Goal: Task Accomplishment & Management: Manage account settings

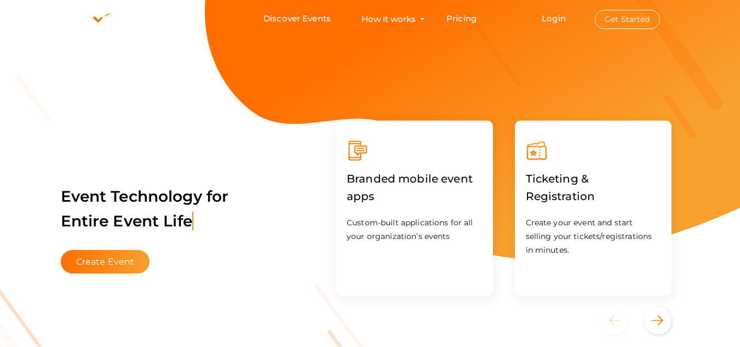
click at [616, 17] on button "Get Started" at bounding box center [627, 19] width 65 height 19
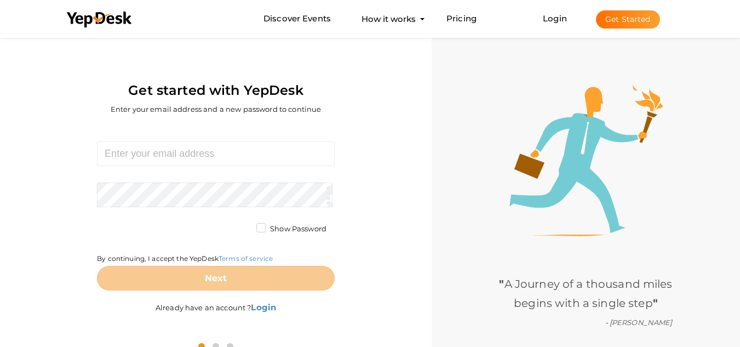
scroll to position [35, 0]
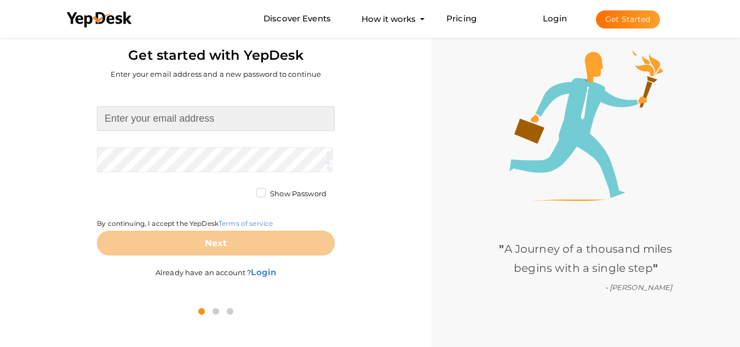
click at [156, 128] on input at bounding box center [216, 118] width 238 height 25
type input "[EMAIL_ADDRESS][DOMAIN_NAME]"
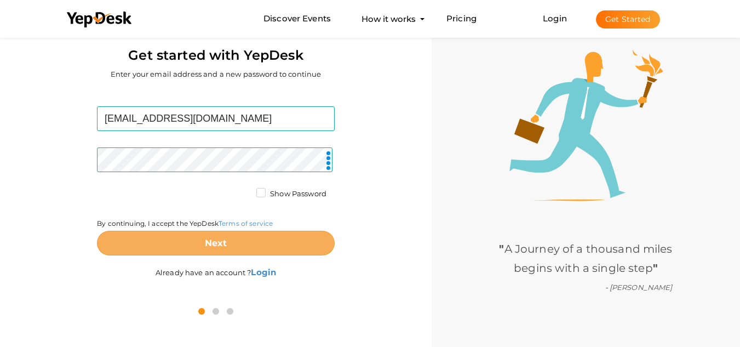
click at [198, 243] on button "Next" at bounding box center [216, 243] width 238 height 25
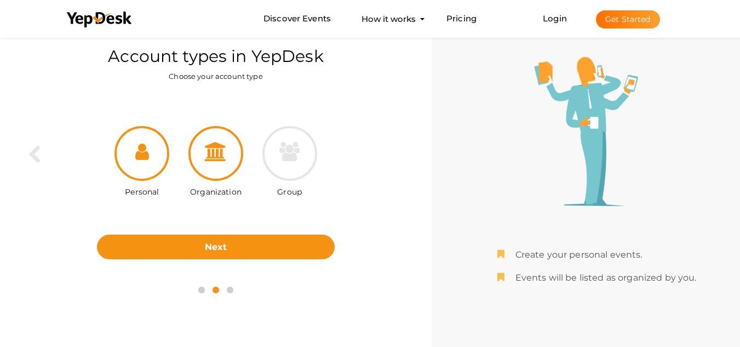
click at [231, 170] on div at bounding box center [215, 153] width 55 height 55
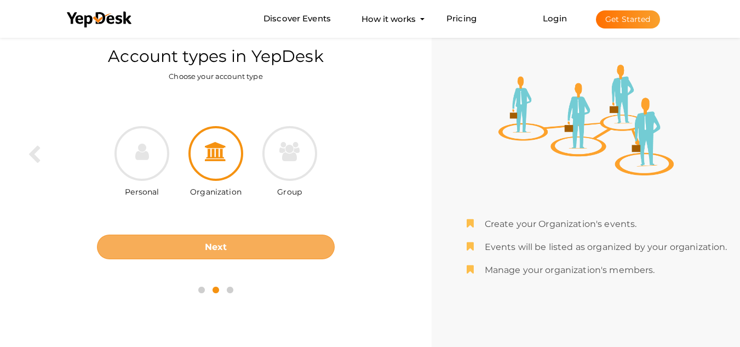
click at [220, 251] on b "Next" at bounding box center [216, 247] width 22 height 10
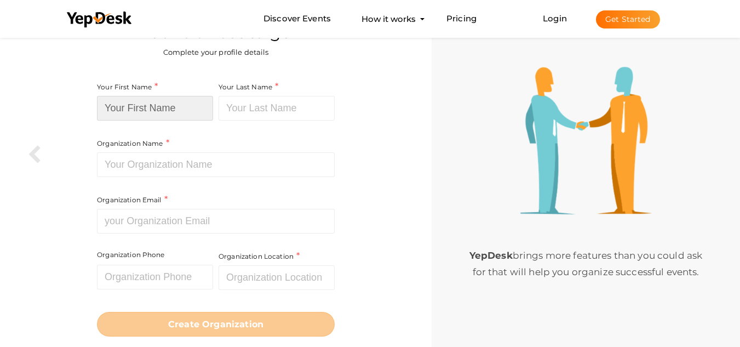
click at [136, 102] on input at bounding box center [155, 108] width 116 height 25
type input "To Him"
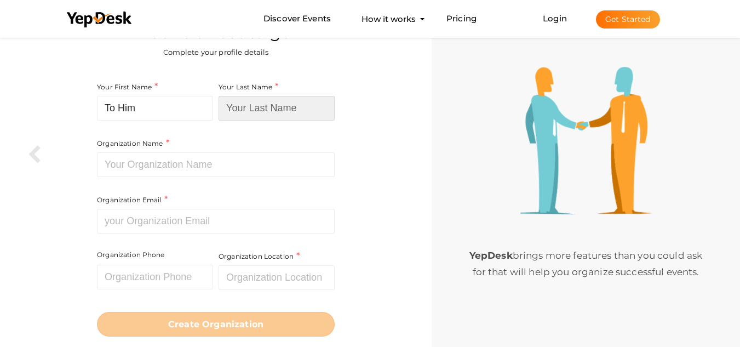
type input "Be, LLC"
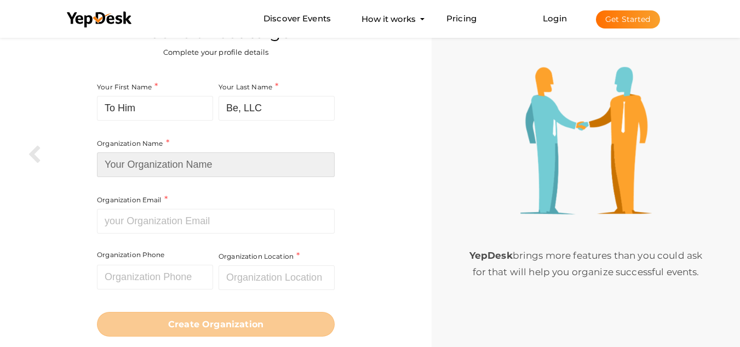
type input "To Him Be, LLC"
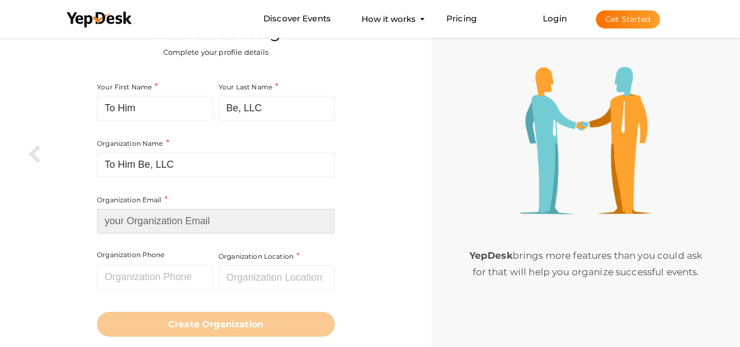
type input "[EMAIL_ADDRESS][DOMAIN_NAME]"
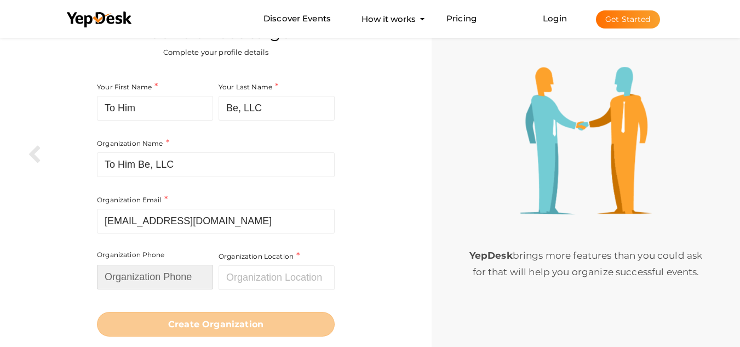
type input "5125473017"
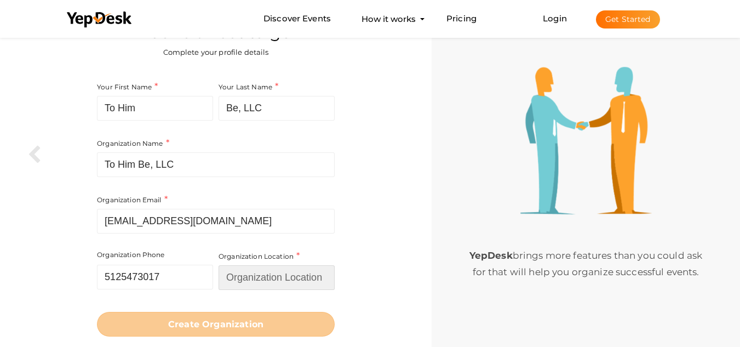
type input "[GEOGRAPHIC_DATA]"
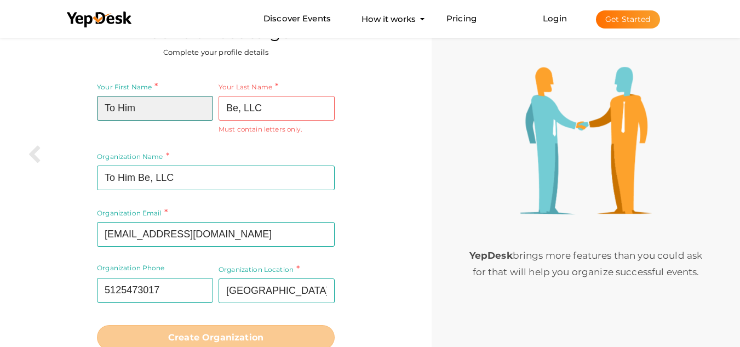
click at [120, 109] on input "To Him" at bounding box center [155, 108] width 116 height 25
type input "ToHim"
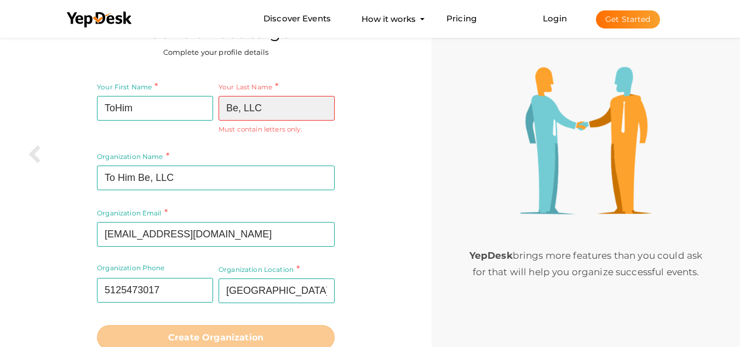
click at [245, 111] on input "Be, LLC" at bounding box center [277, 108] width 116 height 25
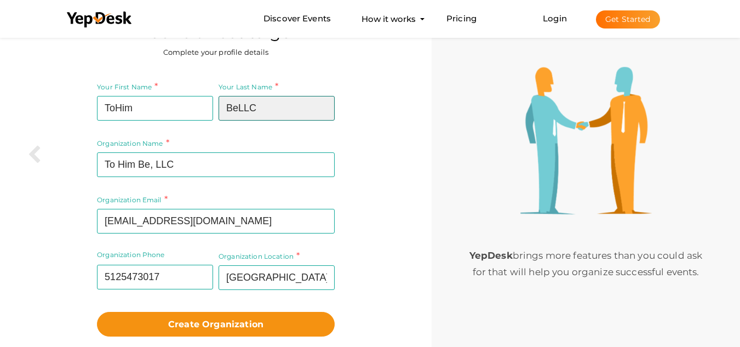
scroll to position [65, 0]
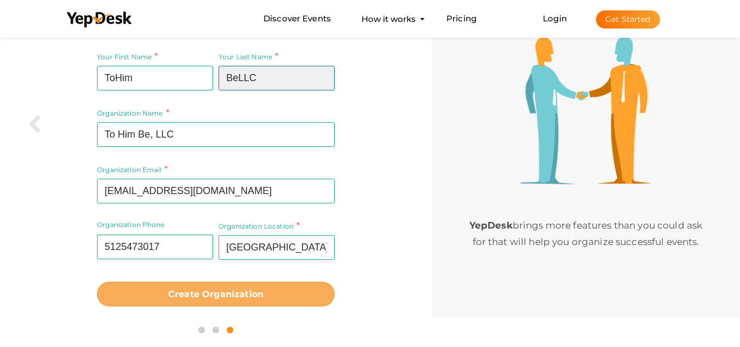
type input "BeLLC"
drag, startPoint x: 214, startPoint y: 293, endPoint x: 254, endPoint y: 292, distance: 40.5
click at [214, 293] on b "Create Organization" at bounding box center [215, 294] width 95 height 10
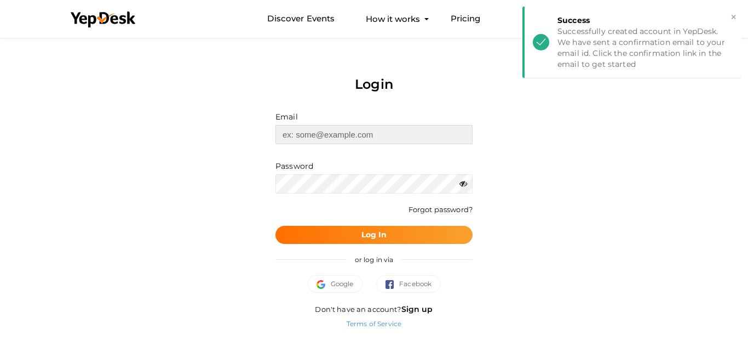
type input "[EMAIL_ADDRESS][DOMAIN_NAME]"
click at [366, 238] on b "Log In" at bounding box center [374, 234] width 26 height 10
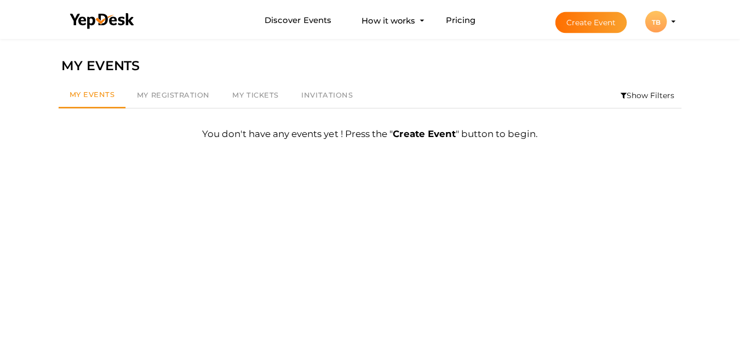
scroll to position [35, 0]
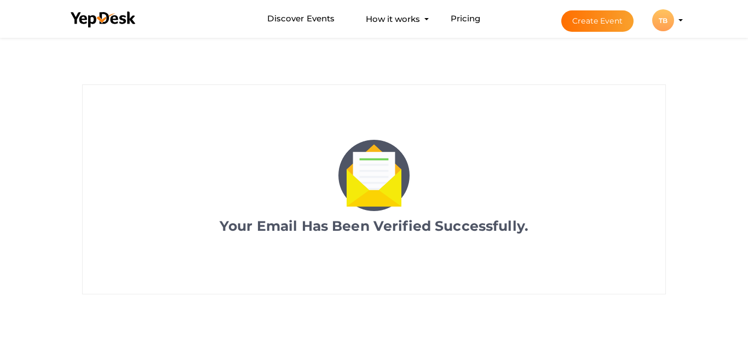
click at [675, 18] on button "TB TB ToHim BeLLC tohimbe01@gmail.com Personal Profile My Events Admin Switch P…" at bounding box center [663, 20] width 28 height 23
click at [666, 28] on div "TB" at bounding box center [663, 20] width 22 height 22
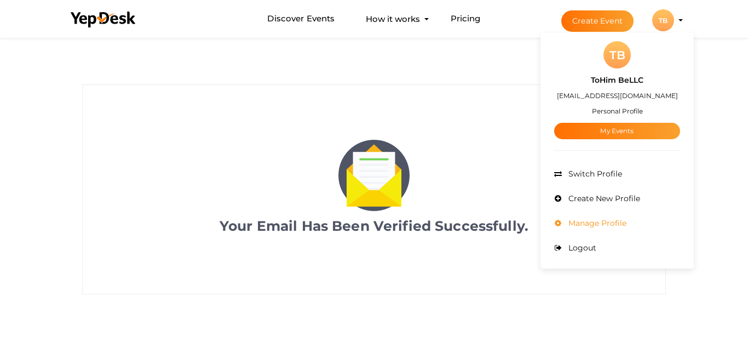
click at [604, 223] on span "Manage Profile" at bounding box center [596, 223] width 61 height 10
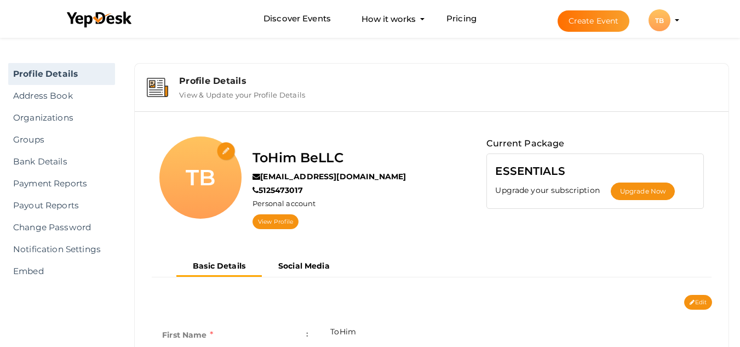
click at [221, 153] on input "file" at bounding box center [226, 151] width 19 height 19
type input "C:\fakepath\300.jpg"
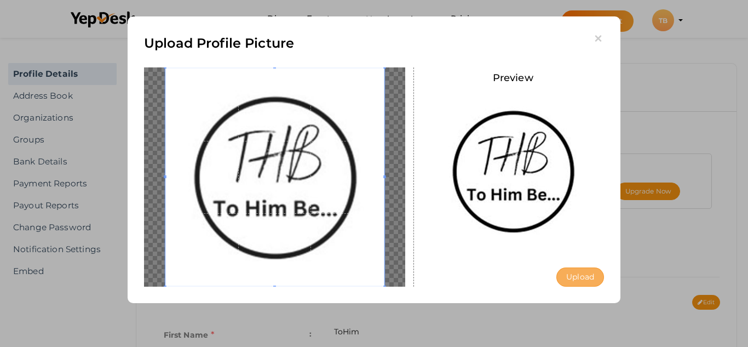
click at [573, 278] on button "Upload" at bounding box center [580, 276] width 48 height 19
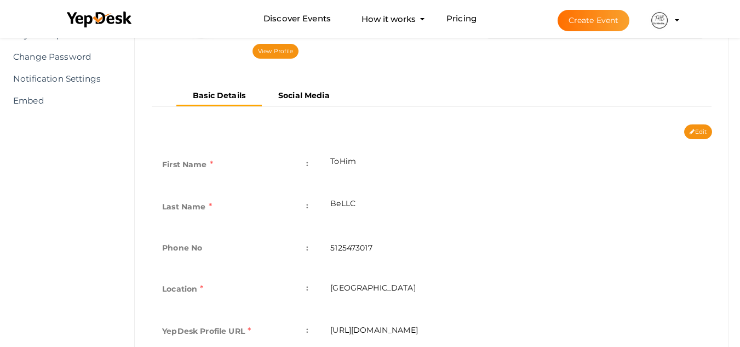
scroll to position [164, 0]
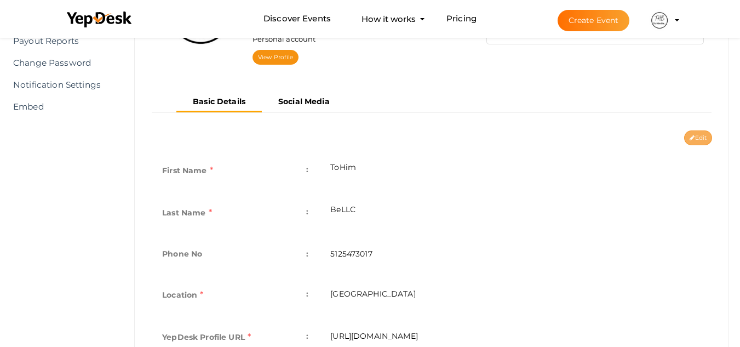
click at [704, 140] on button "Edit" at bounding box center [698, 137] width 28 height 15
type input "ToHim"
type input "BeLLC"
type input "5125473017"
type input "[GEOGRAPHIC_DATA]"
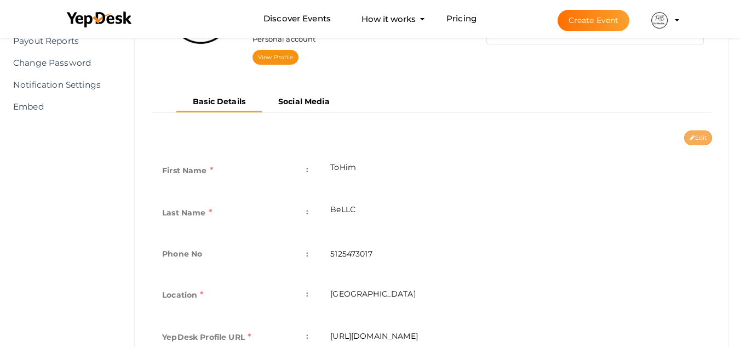
type input "tohim-bellc"
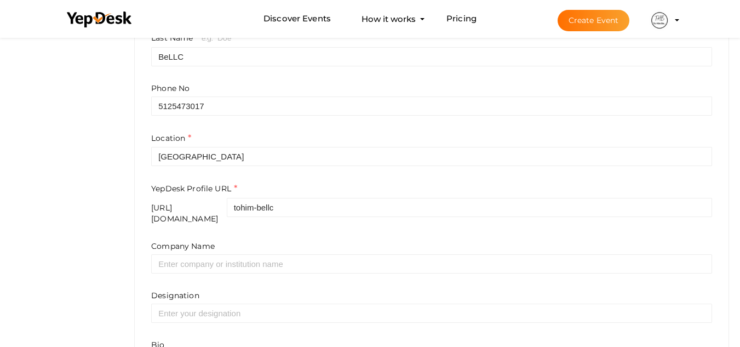
scroll to position [383, 0]
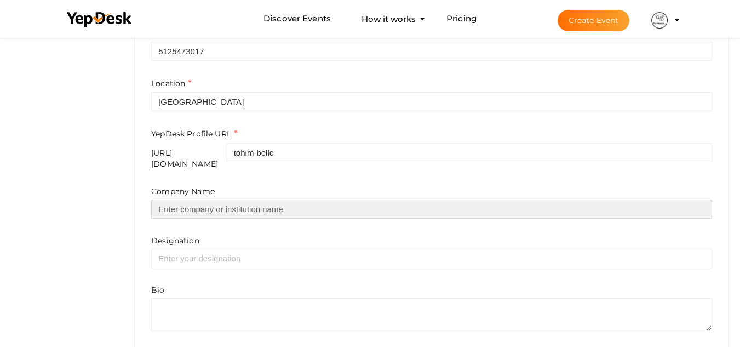
click at [204, 199] on input "text" at bounding box center [431, 208] width 561 height 19
type input "To Him Be, LLC"
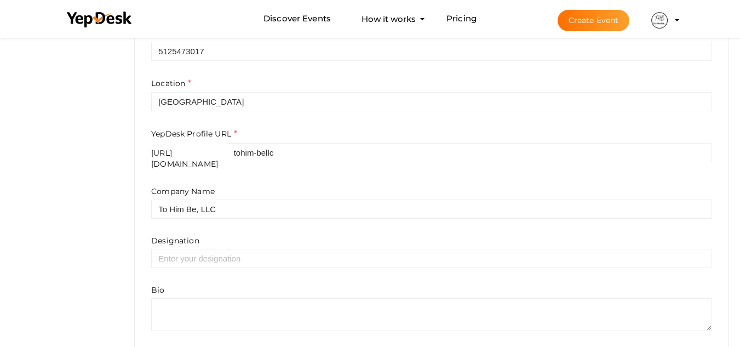
type input "To Him"
type input "Be, LLC"
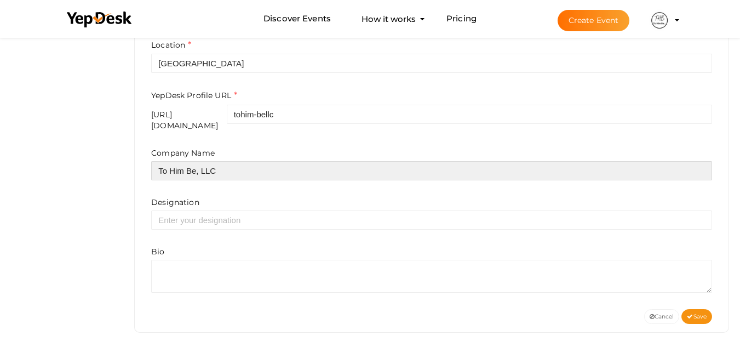
scroll to position [422, 0]
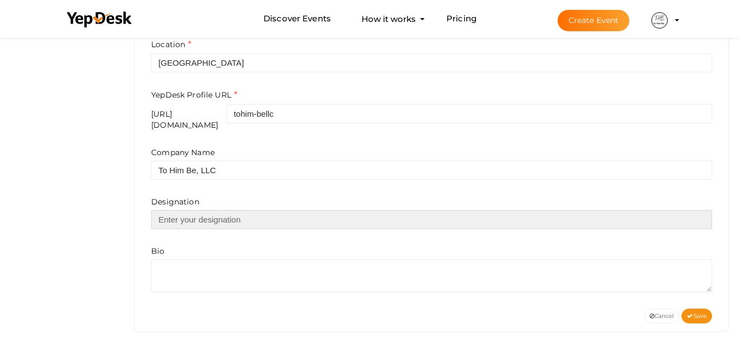
click at [183, 210] on input "text" at bounding box center [431, 219] width 561 height 19
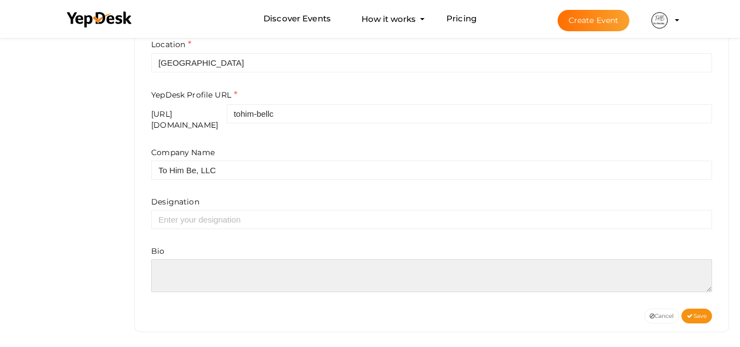
click at [182, 272] on textarea at bounding box center [431, 275] width 561 height 33
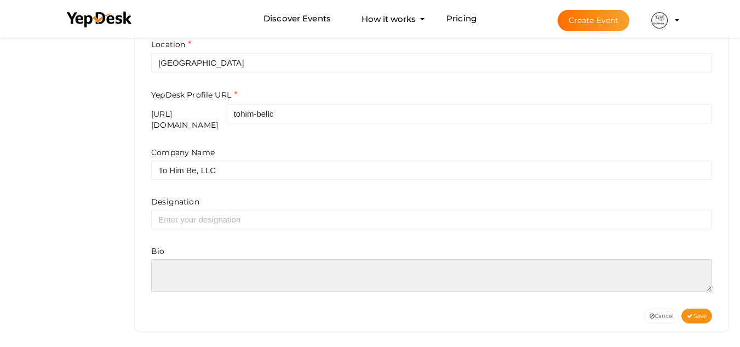
click at [174, 265] on textarea at bounding box center [431, 275] width 561 height 33
paste textarea "At THB, we’re passionate about sharing God’s word and the message of salvation …"
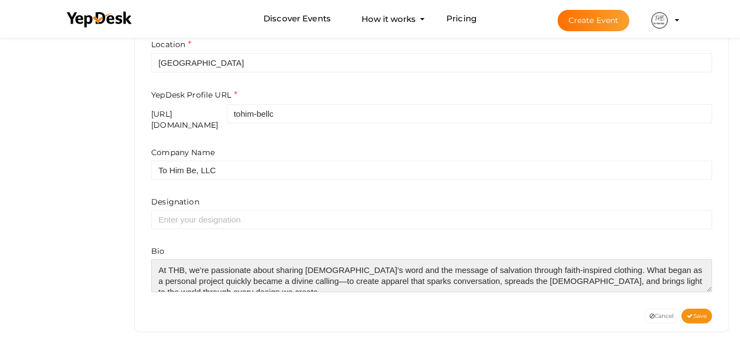
scroll to position [5, 0]
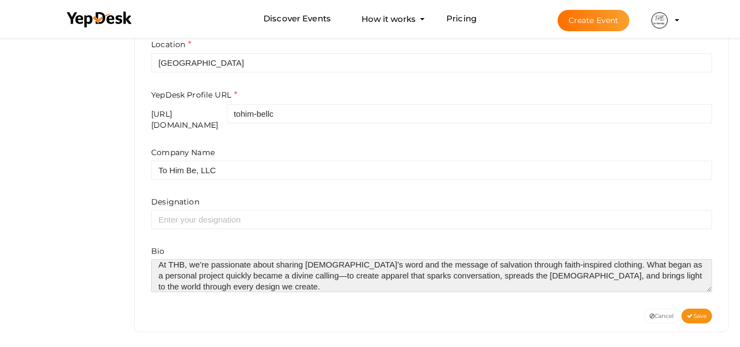
type textarea "At THB, we’re passionate about sharing God’s word and the message of salvation …"
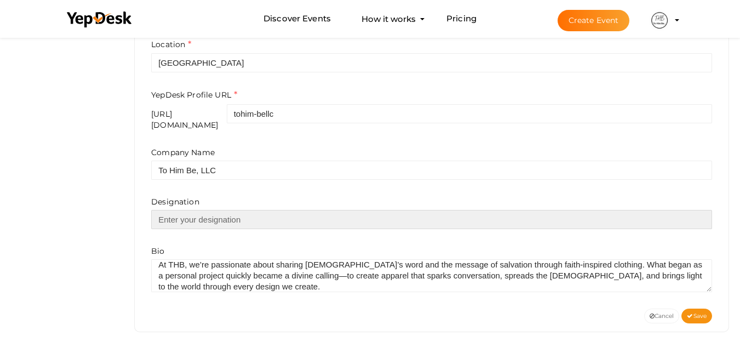
click at [226, 214] on input "text" at bounding box center [431, 219] width 561 height 19
type input "Owner"
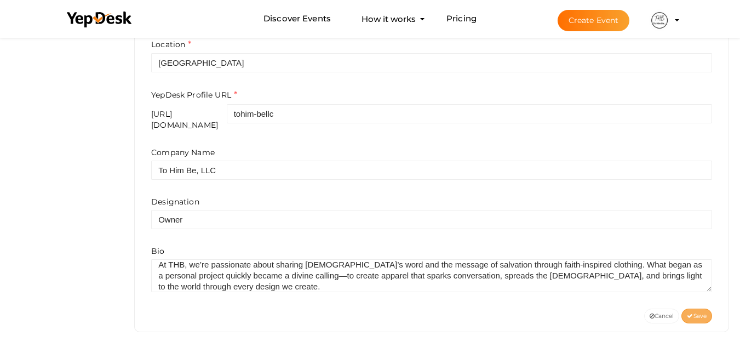
click at [699, 313] on button "Save" at bounding box center [696, 315] width 31 height 15
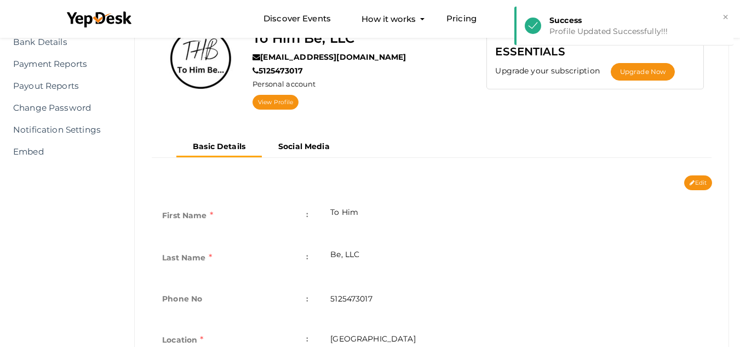
scroll to position [0, 0]
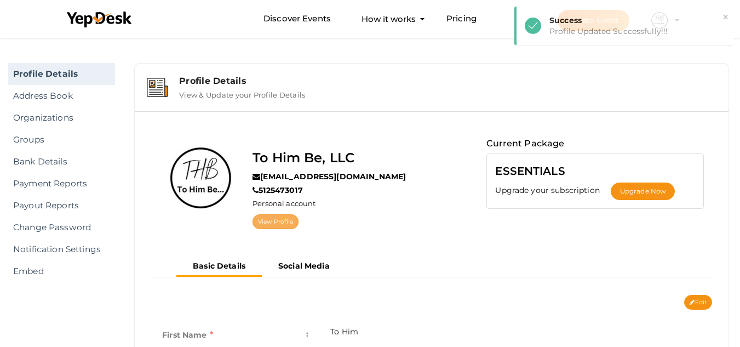
click at [287, 222] on link "View Profile" at bounding box center [275, 221] width 46 height 15
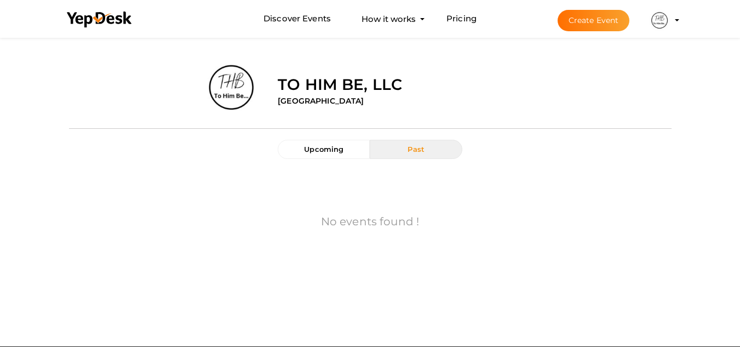
click at [658, 18] on img at bounding box center [659, 20] width 22 height 22
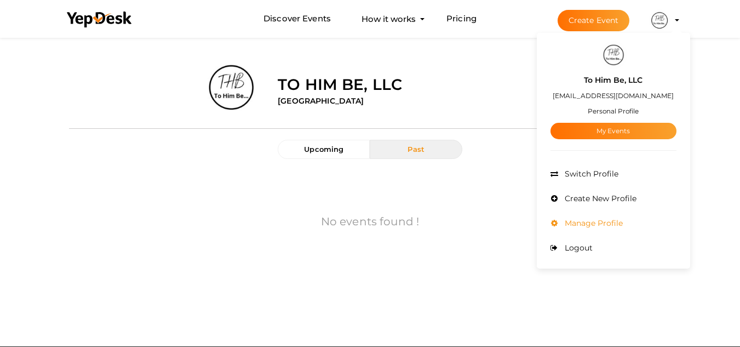
click at [605, 220] on span "Manage Profile" at bounding box center [592, 223] width 61 height 10
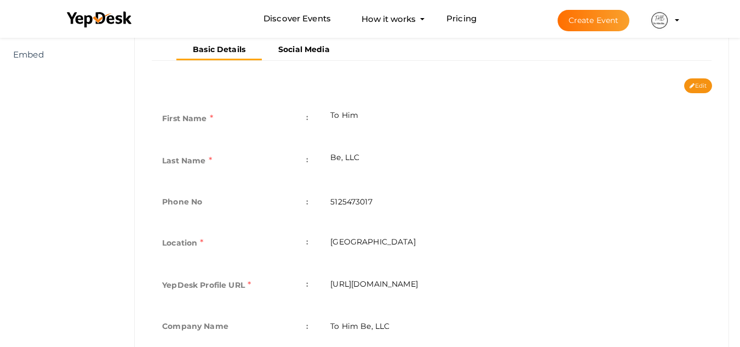
scroll to position [163, 0]
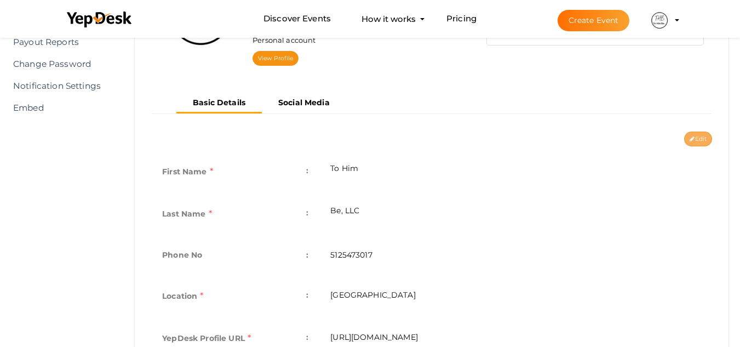
click at [697, 136] on button "Edit" at bounding box center [698, 138] width 28 height 15
type input "To Him"
type input "Be, LLC"
type input "5125473017"
type input "[GEOGRAPHIC_DATA]"
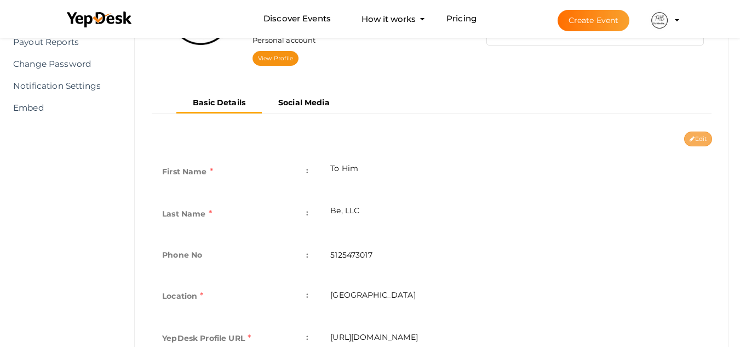
type input "tohim-bellc"
type input "To Him Be, LLC"
type input "Owner"
type textarea "At THB, we’re passionate about sharing [DEMOGRAPHIC_DATA]’s word and the messag…"
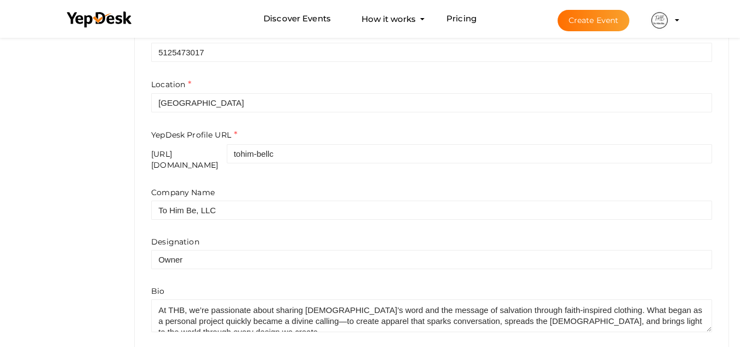
scroll to position [422, 0]
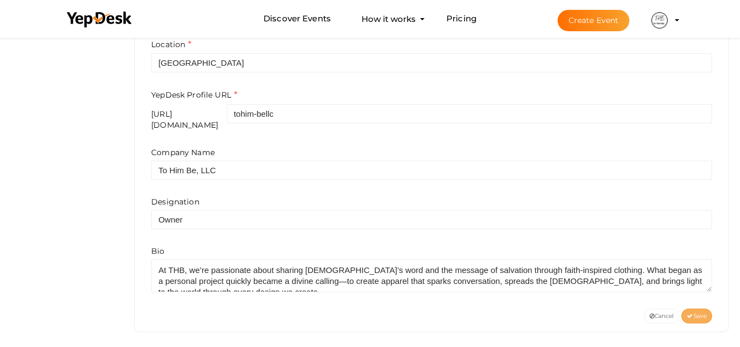
click at [700, 308] on button "Save" at bounding box center [696, 315] width 31 height 15
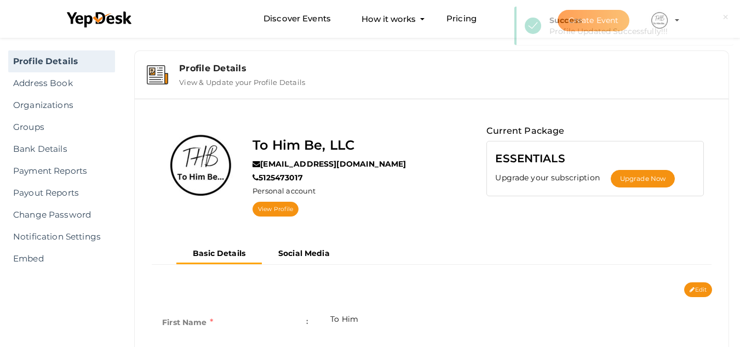
scroll to position [0, 0]
